Goal: Check status: Check status

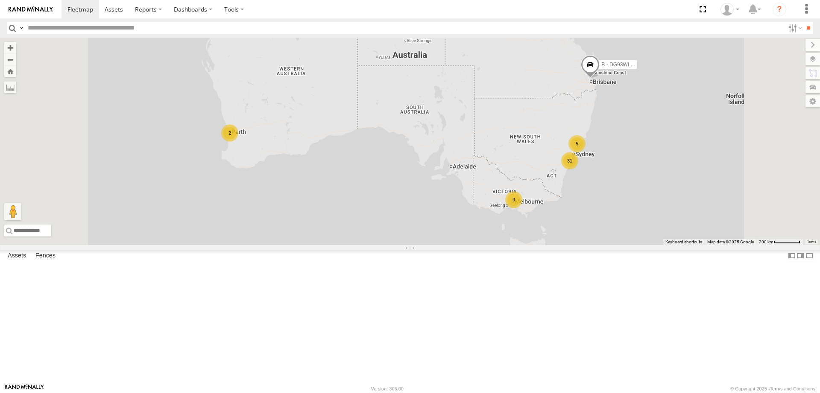
click at [0, 0] on div "W - ADS247 - [PERSON_NAME]" at bounding box center [0, 0] width 0 height 0
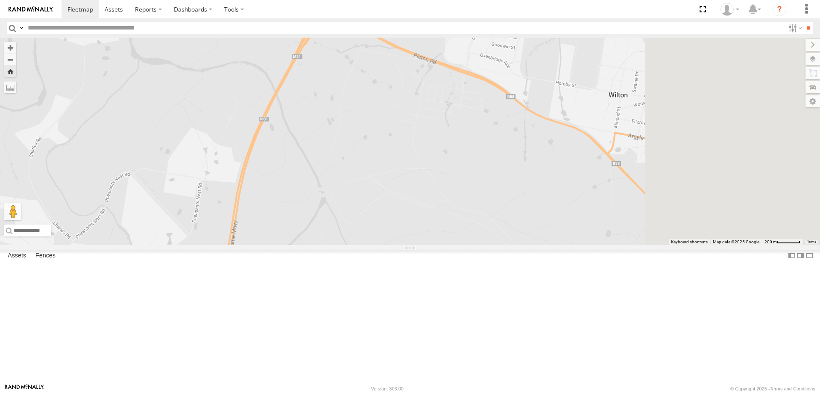
drag, startPoint x: 601, startPoint y: 262, endPoint x: 461, endPoint y: 111, distance: 206.5
click at [461, 111] on div "W - ADS247 - [PERSON_NAME]" at bounding box center [410, 141] width 820 height 207
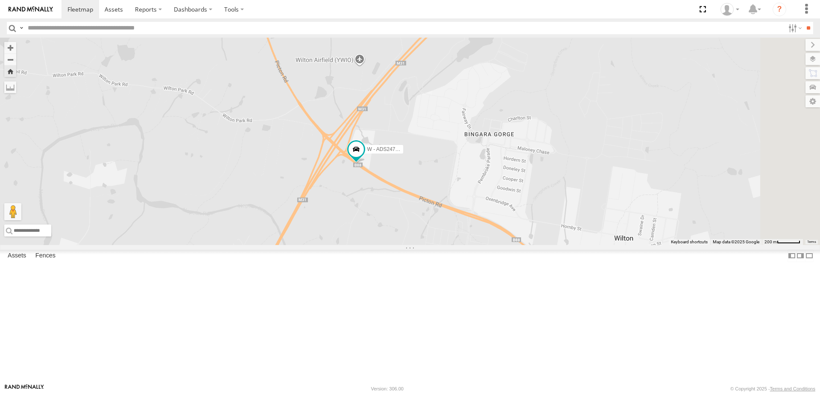
drag, startPoint x: 481, startPoint y: 150, endPoint x: 495, endPoint y: 281, distance: 132.3
click at [495, 245] on div "W - ADS247 - [PERSON_NAME]" at bounding box center [410, 141] width 820 height 207
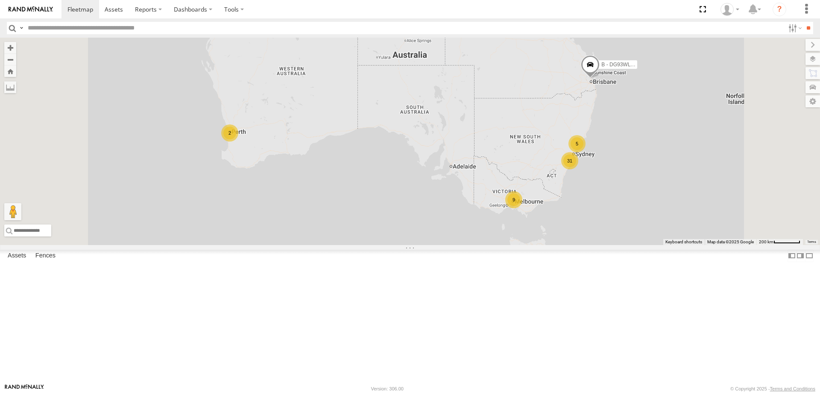
click at [0, 0] on div "W - IHW010 - [PERSON_NAME]" at bounding box center [0, 0] width 0 height 0
click at [0, 0] on span "Asset" at bounding box center [0, 0] width 0 height 0
